Goal: Transaction & Acquisition: Purchase product/service

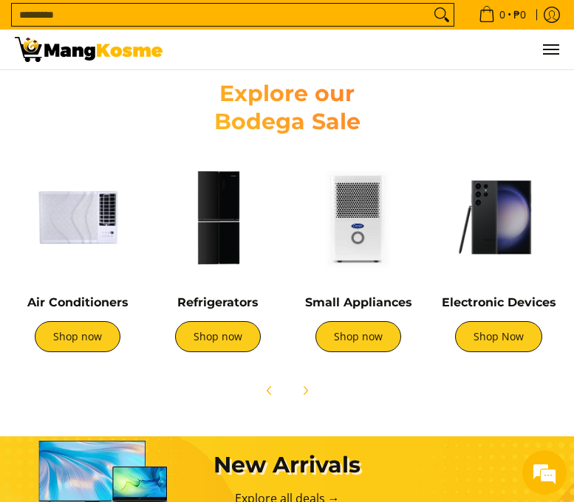
scroll to position [886, 0]
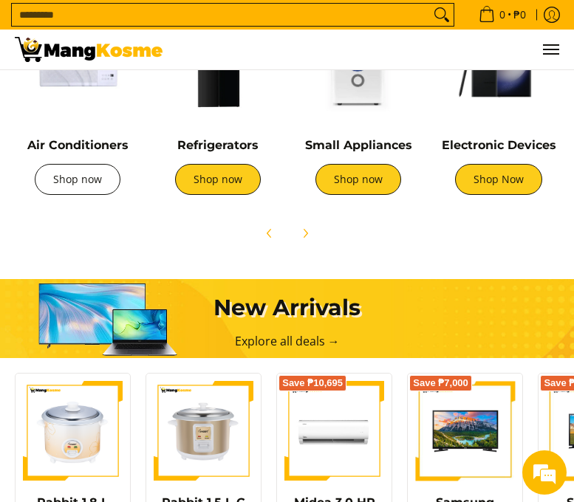
click at [89, 193] on link "Shop now" at bounding box center [78, 179] width 86 height 31
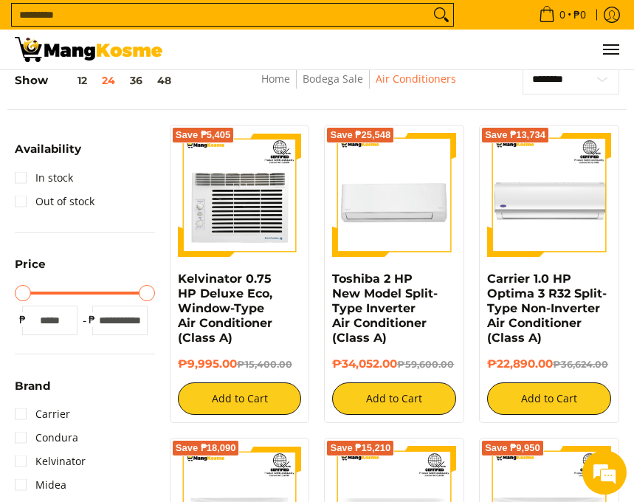
click at [573, 262] on div "Save ₱13,734 Carrier 1.0 HP Optima 3 R32 Split-Type Non-Inverter Air Conditione…" at bounding box center [549, 274] width 155 height 298
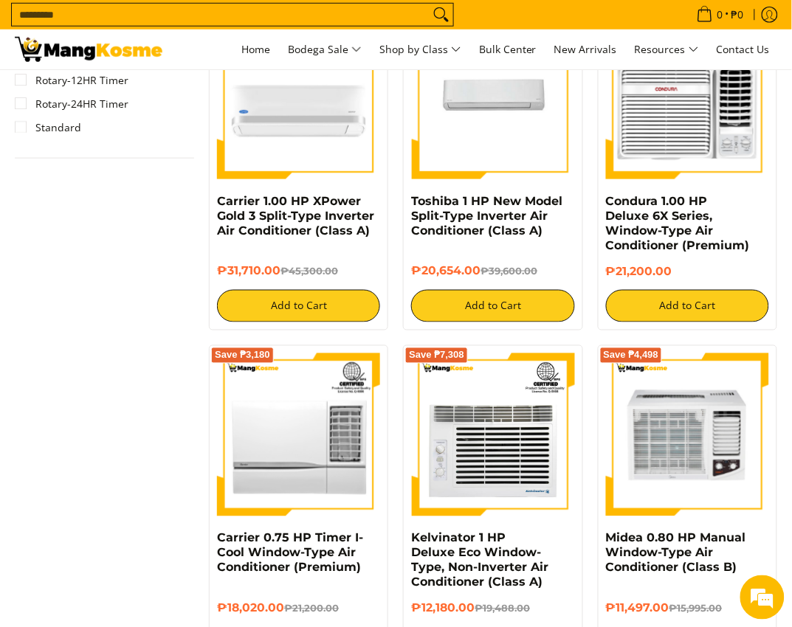
scroll to position [1368, 0]
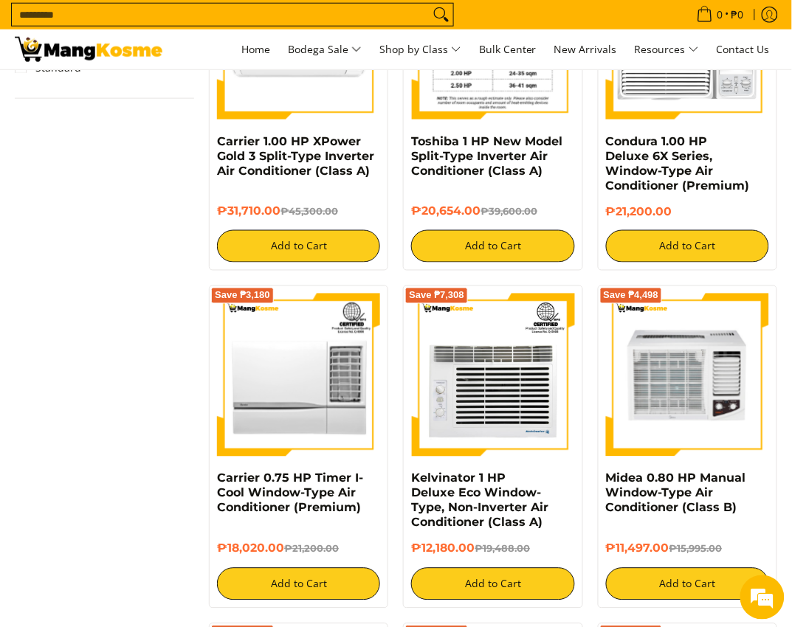
click at [469, 93] on img at bounding box center [492, 37] width 163 height 163
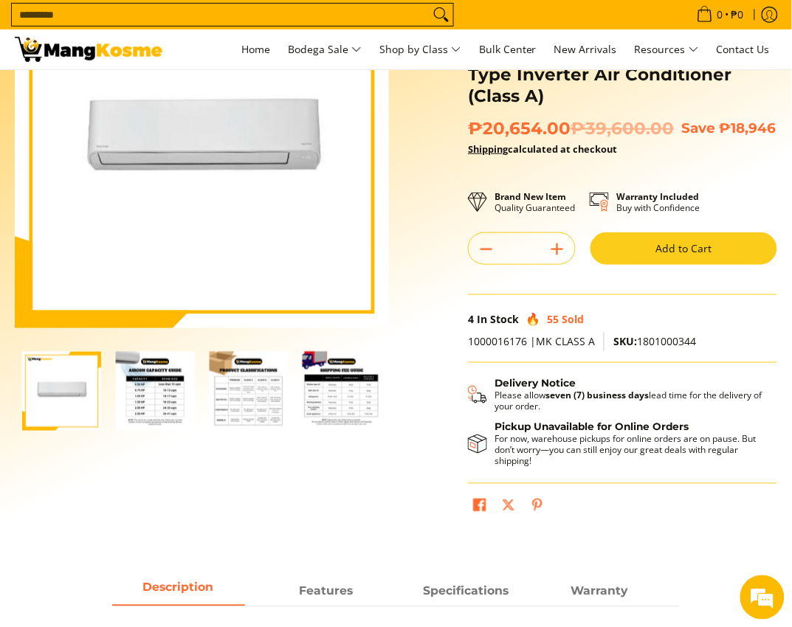
scroll to position [137, 0]
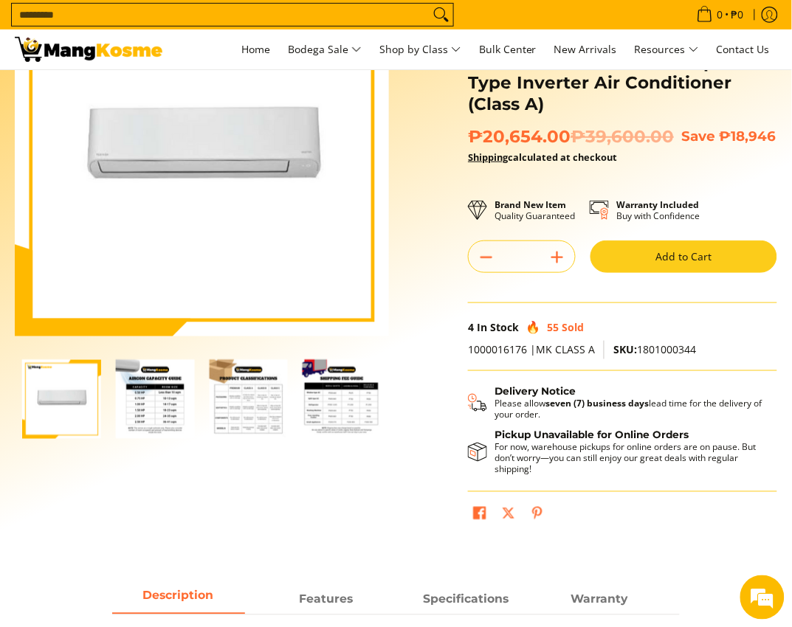
click at [709, 244] on button "Add to Cart" at bounding box center [684, 257] width 187 height 32
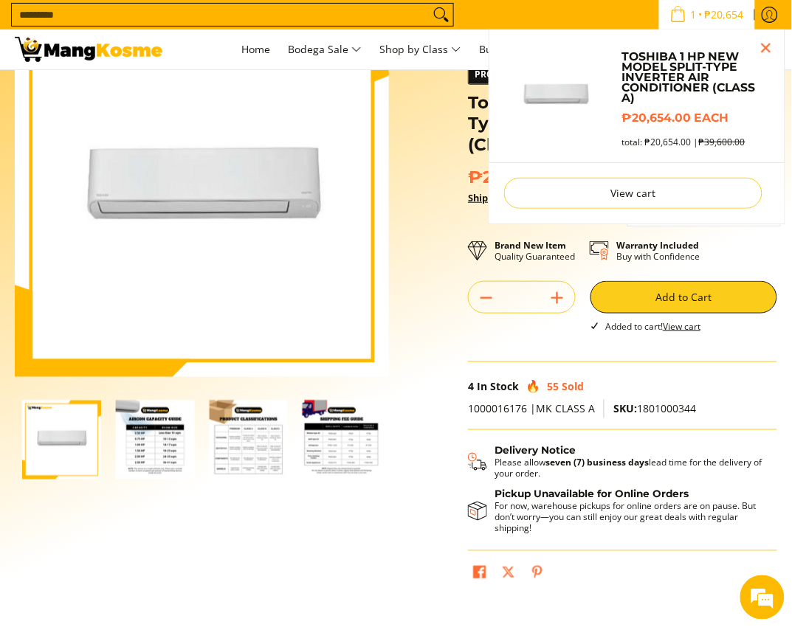
scroll to position [0, 0]
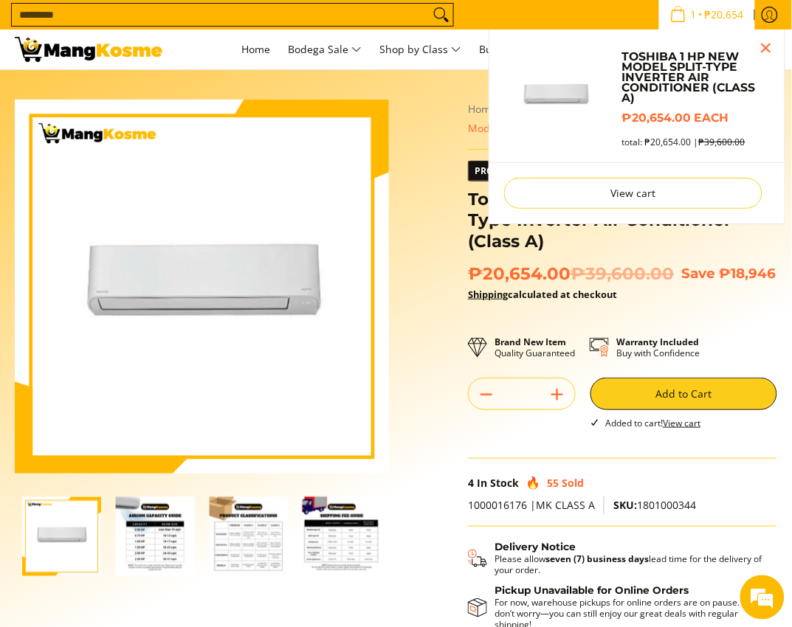
click at [709, 18] on span "₱20,654" at bounding box center [725, 15] width 44 height 10
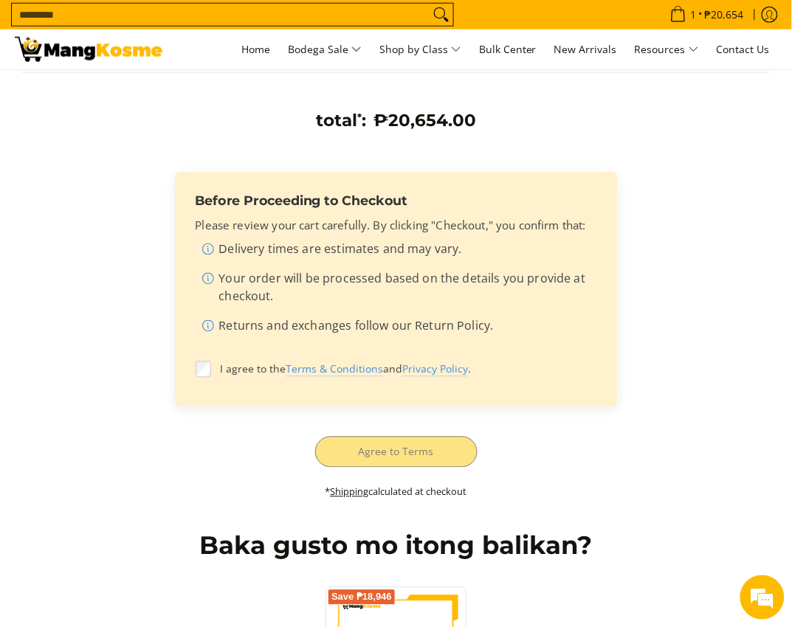
scroll to position [326, 0]
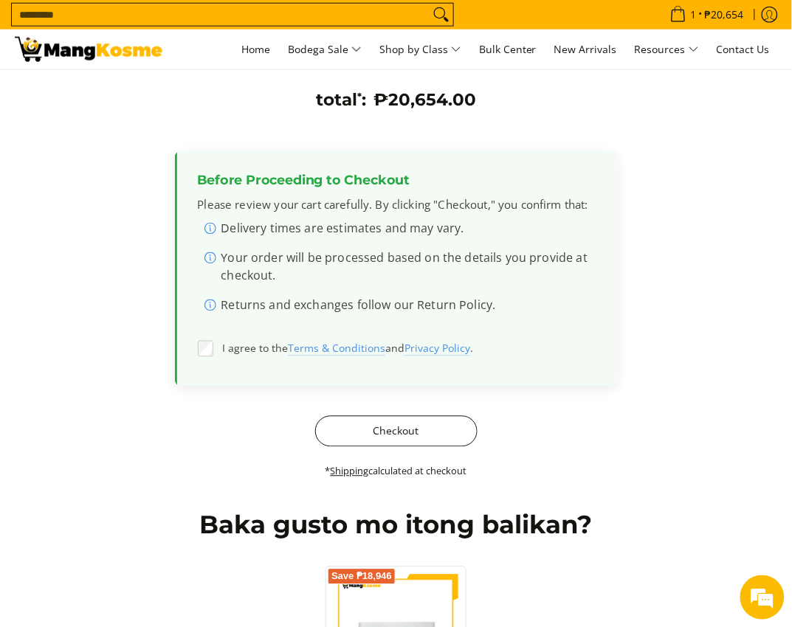
click at [337, 419] on button "Checkout" at bounding box center [396, 431] width 162 height 31
